Goal: Task Accomplishment & Management: Use online tool/utility

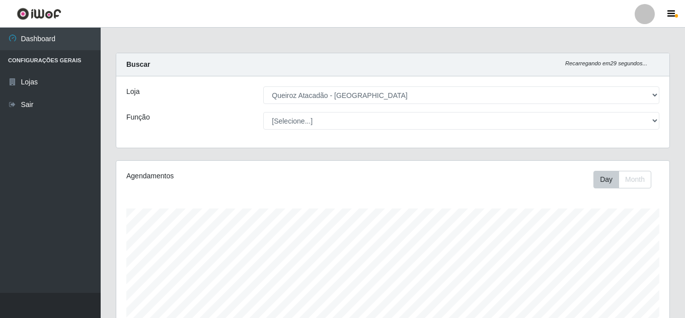
select select "225"
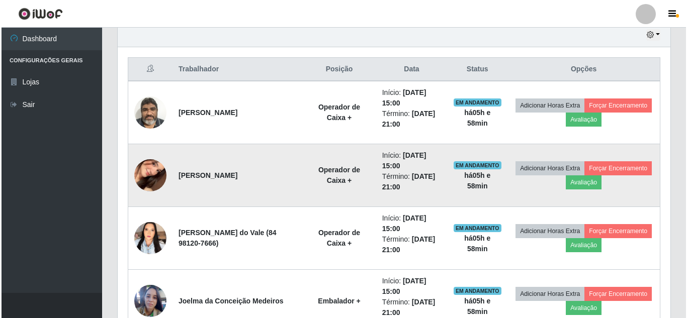
scroll to position [209, 553]
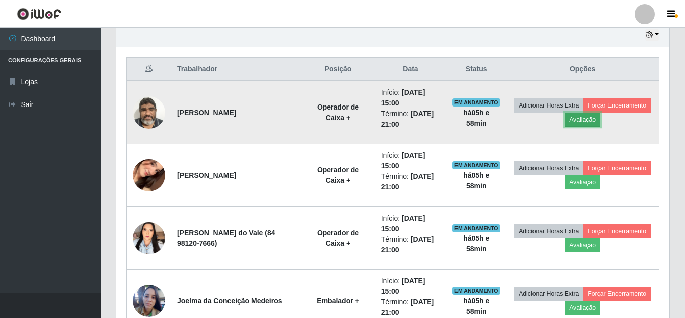
click at [600, 120] on button "Avaliação" at bounding box center [582, 120] width 36 height 14
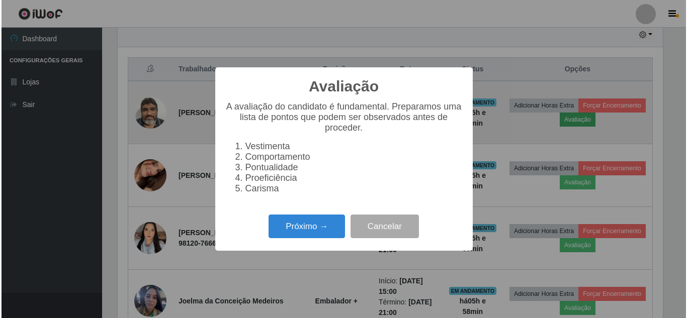
scroll to position [209, 548]
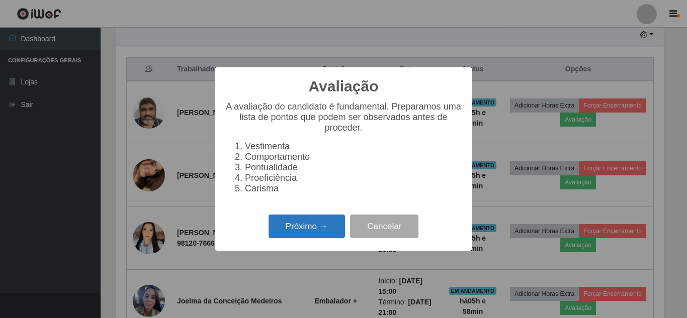
click at [311, 226] on button "Próximo →" at bounding box center [307, 227] width 76 height 24
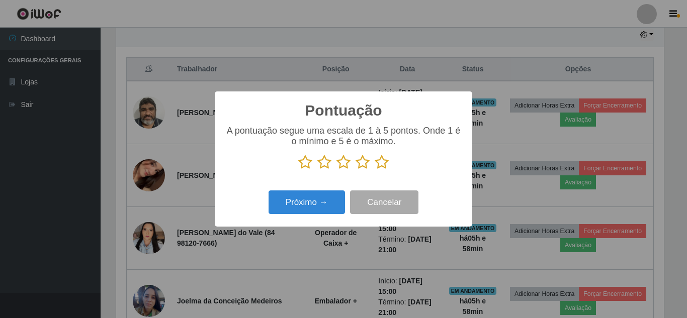
click at [385, 166] on icon at bounding box center [382, 162] width 14 height 15
click at [375, 170] on input "radio" at bounding box center [375, 170] width 0 height 0
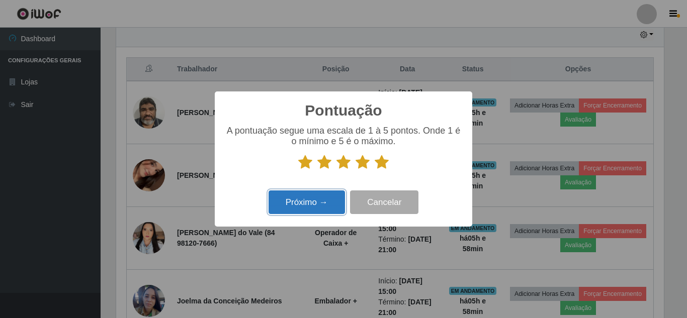
click at [304, 202] on button "Próximo →" at bounding box center [307, 203] width 76 height 24
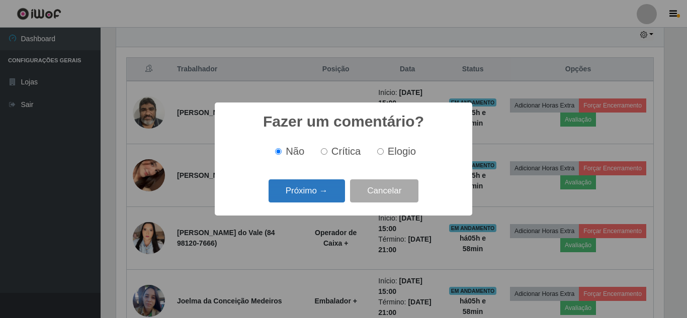
click at [314, 190] on button "Próximo →" at bounding box center [307, 192] width 76 height 24
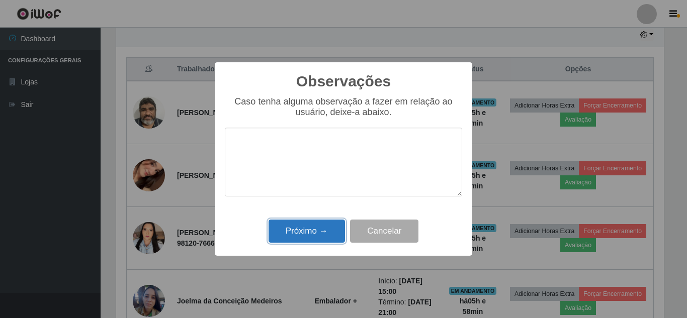
click at [307, 237] on button "Próximo →" at bounding box center [307, 232] width 76 height 24
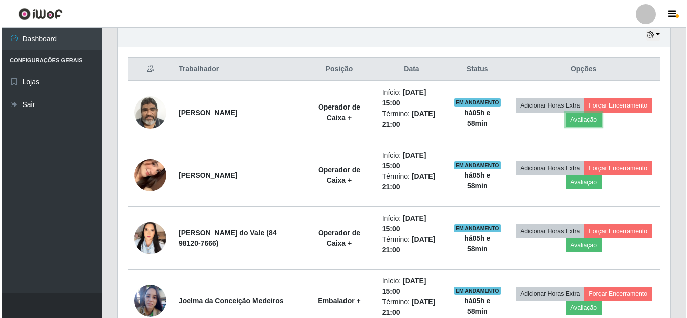
scroll to position [209, 553]
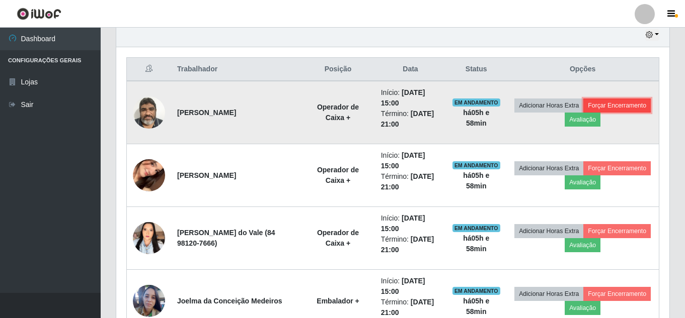
click at [583, 113] on button "Forçar Encerramento" at bounding box center [616, 106] width 67 height 14
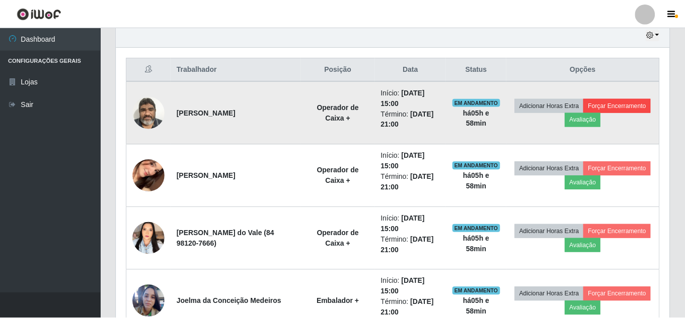
scroll to position [209, 548]
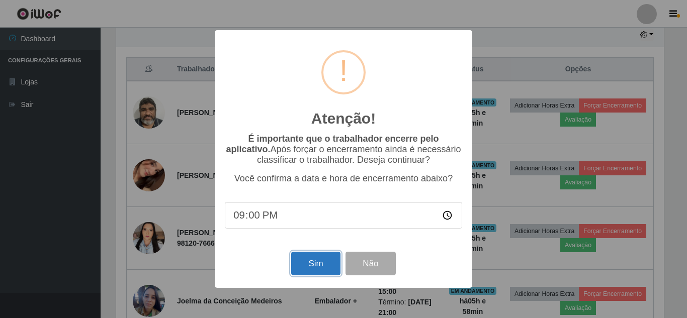
click at [313, 267] on button "Sim" at bounding box center [315, 264] width 49 height 24
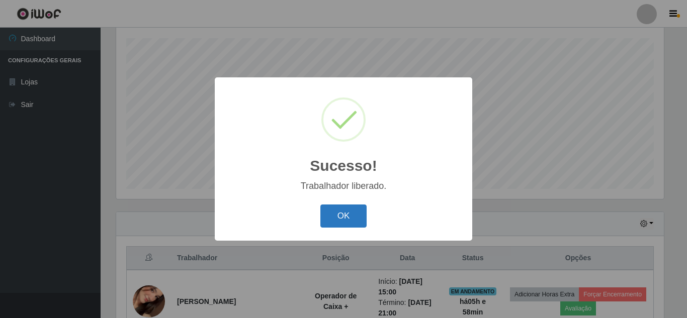
click at [350, 219] on button "OK" at bounding box center [343, 217] width 47 height 24
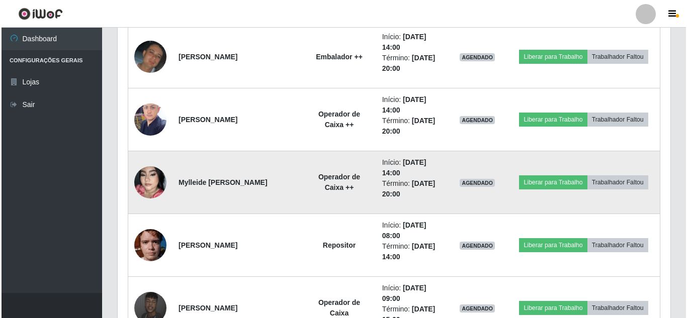
scroll to position [1780, 0]
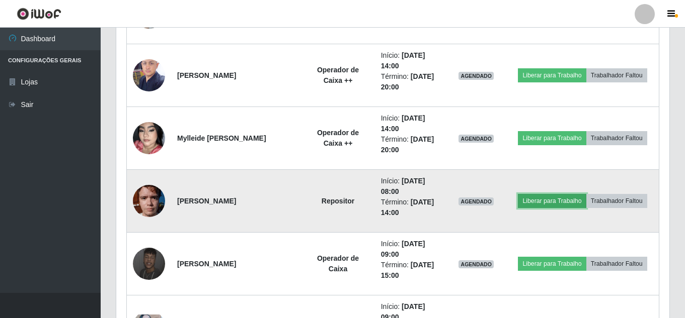
click at [585, 194] on button "Liberar para Trabalho" at bounding box center [552, 201] width 68 height 14
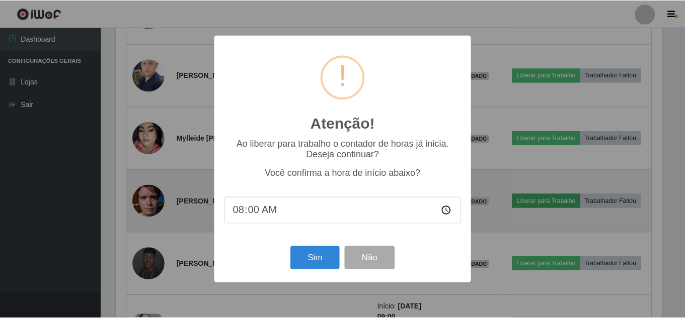
scroll to position [209, 548]
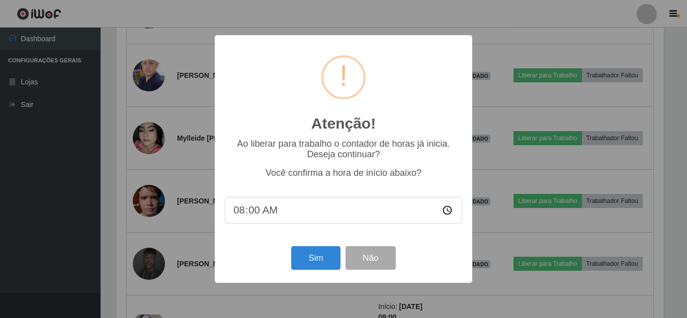
click at [516, 159] on div "Atenção! × Ao liberar para trabalho o contador de horas já inicia. Deseja conti…" at bounding box center [343, 159] width 687 height 318
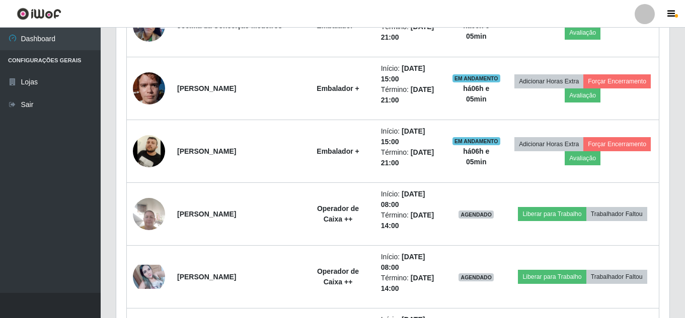
scroll to position [523, 0]
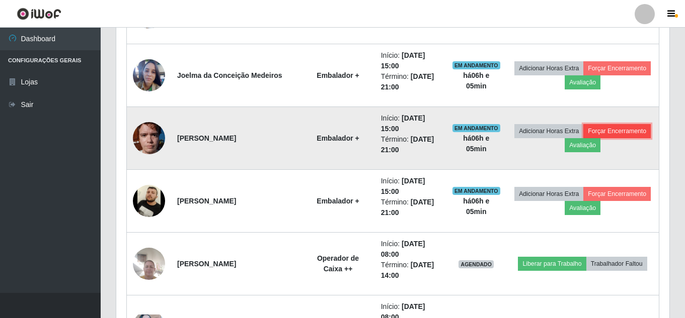
click at [583, 138] on button "Forçar Encerramento" at bounding box center [616, 131] width 67 height 14
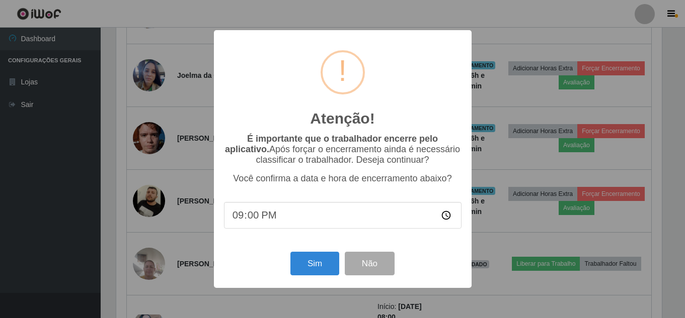
scroll to position [209, 548]
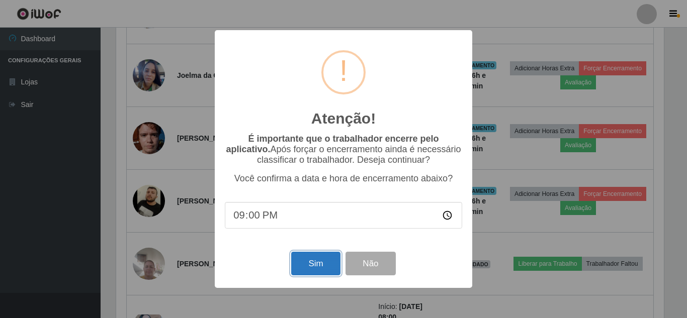
click at [326, 271] on button "Sim" at bounding box center [315, 264] width 49 height 24
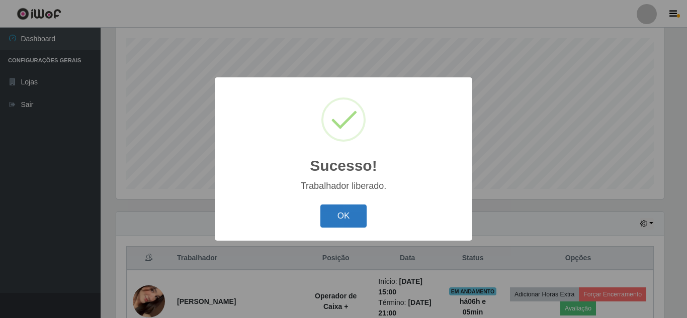
click at [349, 212] on button "OK" at bounding box center [343, 217] width 47 height 24
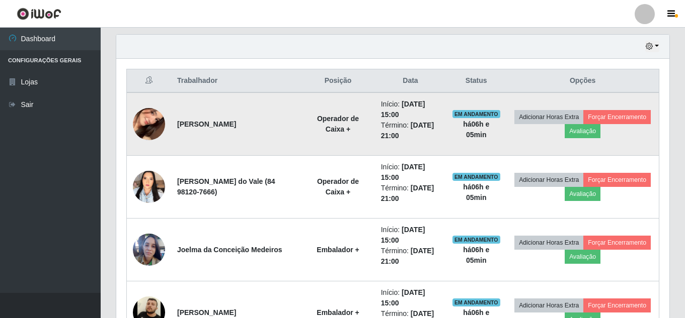
scroll to position [372, 0]
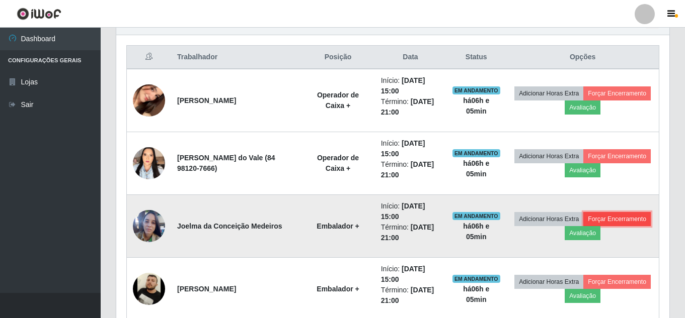
click at [583, 226] on button "Forçar Encerramento" at bounding box center [616, 219] width 67 height 14
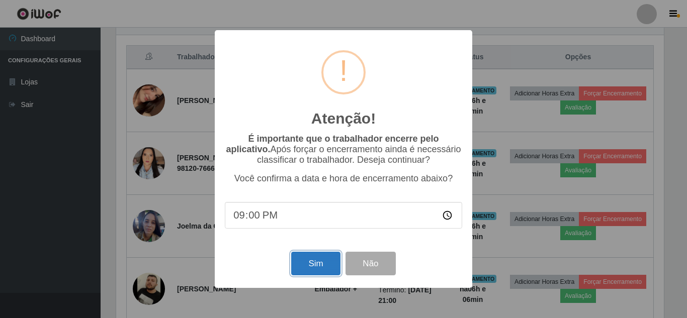
click at [305, 262] on button "Sim" at bounding box center [315, 264] width 49 height 24
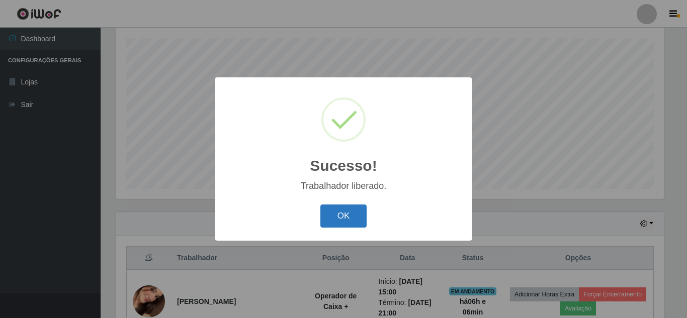
click at [357, 221] on button "OK" at bounding box center [343, 217] width 47 height 24
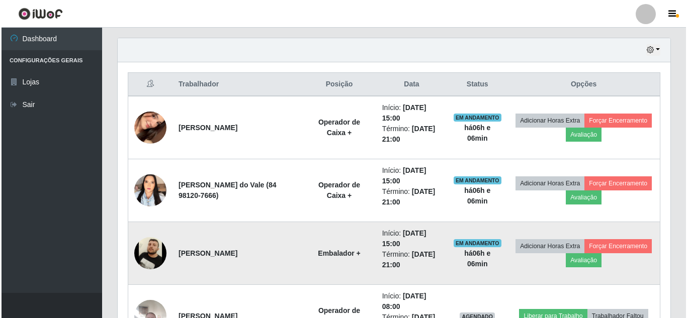
scroll to position [372, 0]
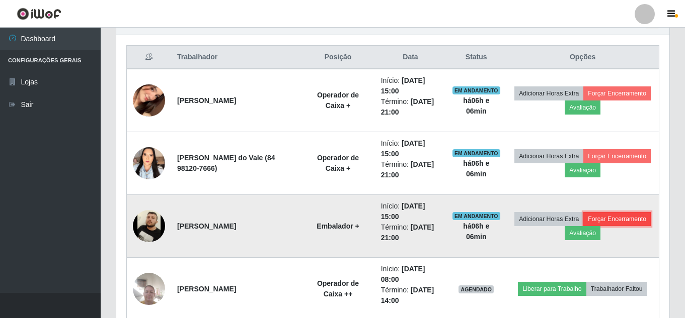
click at [583, 226] on button "Forçar Encerramento" at bounding box center [616, 219] width 67 height 14
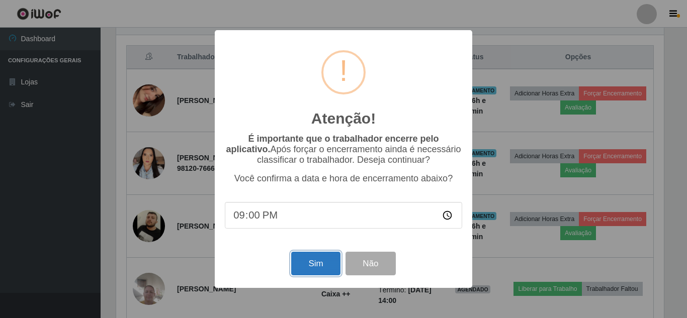
click at [307, 270] on button "Sim" at bounding box center [315, 264] width 49 height 24
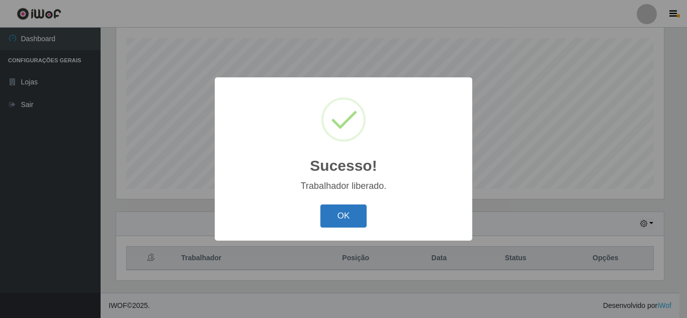
click at [342, 224] on button "OK" at bounding box center [343, 217] width 47 height 24
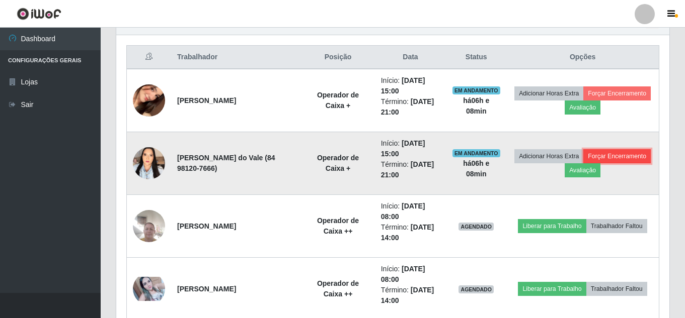
click at [583, 163] on button "Forçar Encerramento" at bounding box center [616, 156] width 67 height 14
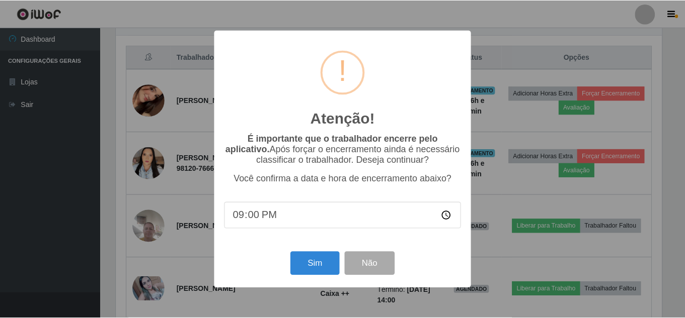
scroll to position [209, 548]
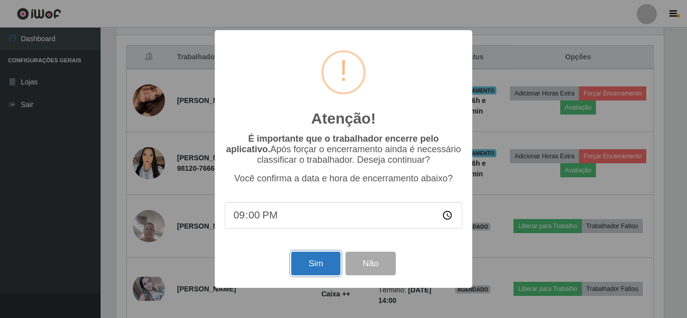
click at [326, 261] on button "Sim" at bounding box center [315, 264] width 49 height 24
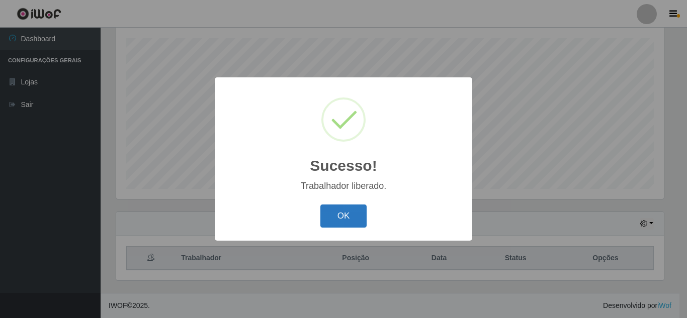
click at [338, 221] on button "OK" at bounding box center [343, 217] width 47 height 24
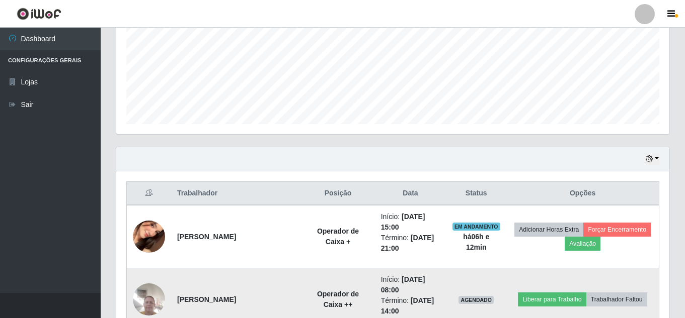
scroll to position [271, 0]
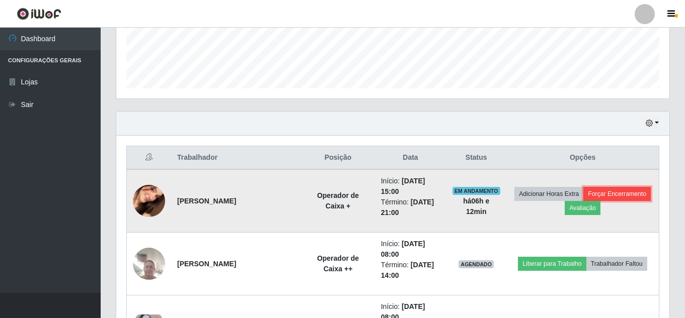
click at [586, 201] on button "Forçar Encerramento" at bounding box center [616, 194] width 67 height 14
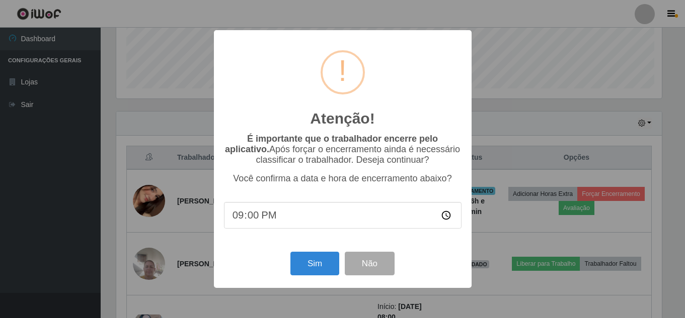
scroll to position [209, 548]
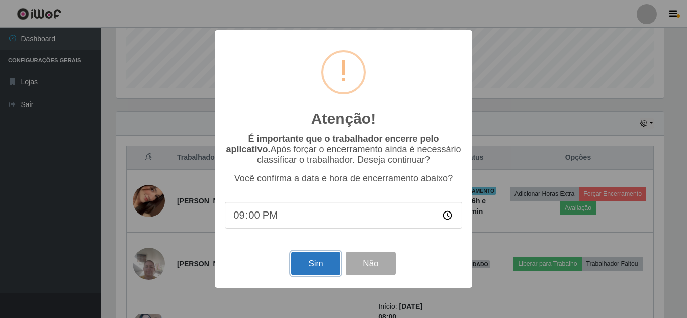
click at [306, 266] on button "Sim" at bounding box center [315, 264] width 49 height 24
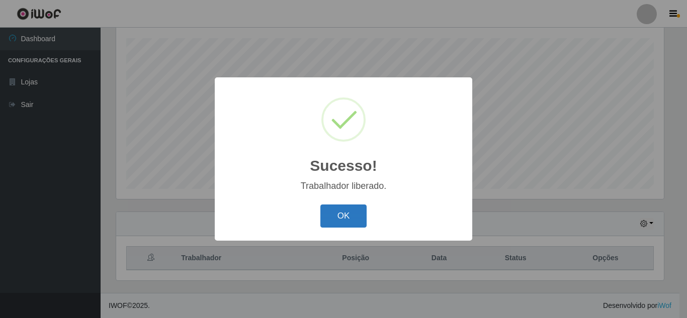
click at [351, 218] on button "OK" at bounding box center [343, 217] width 47 height 24
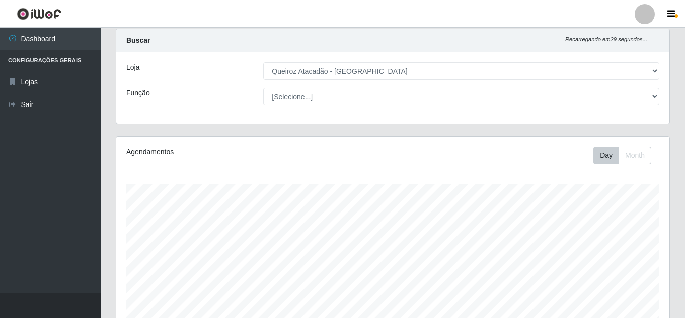
scroll to position [0, 0]
